Goal: Task Accomplishment & Management: Manage account settings

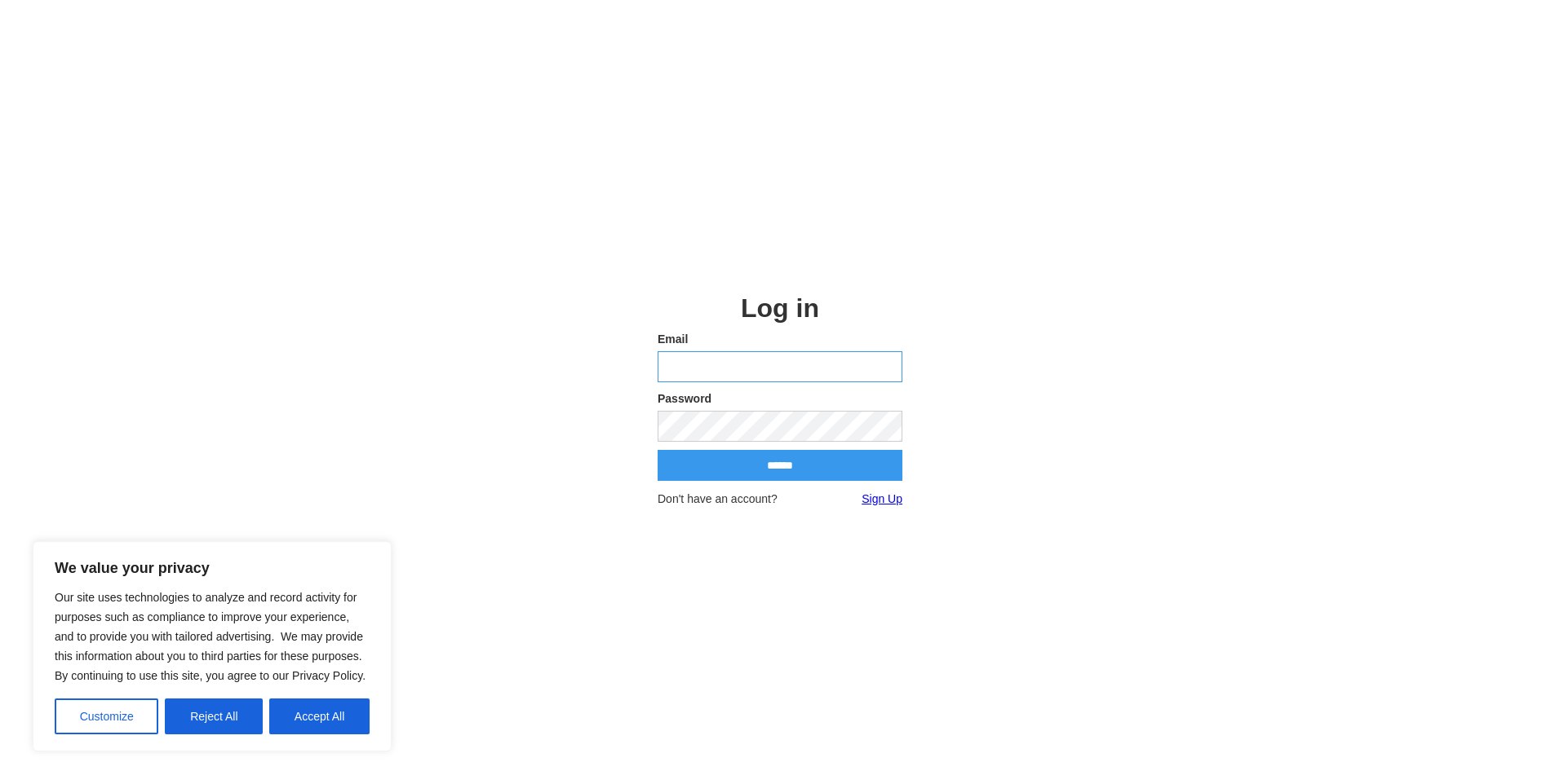
click at [725, 356] on input "email" at bounding box center [780, 367] width 245 height 31
type input "**********"
click at [657, 450] on input "******" at bounding box center [780, 465] width 245 height 31
